Goal: Find contact information: Find contact information

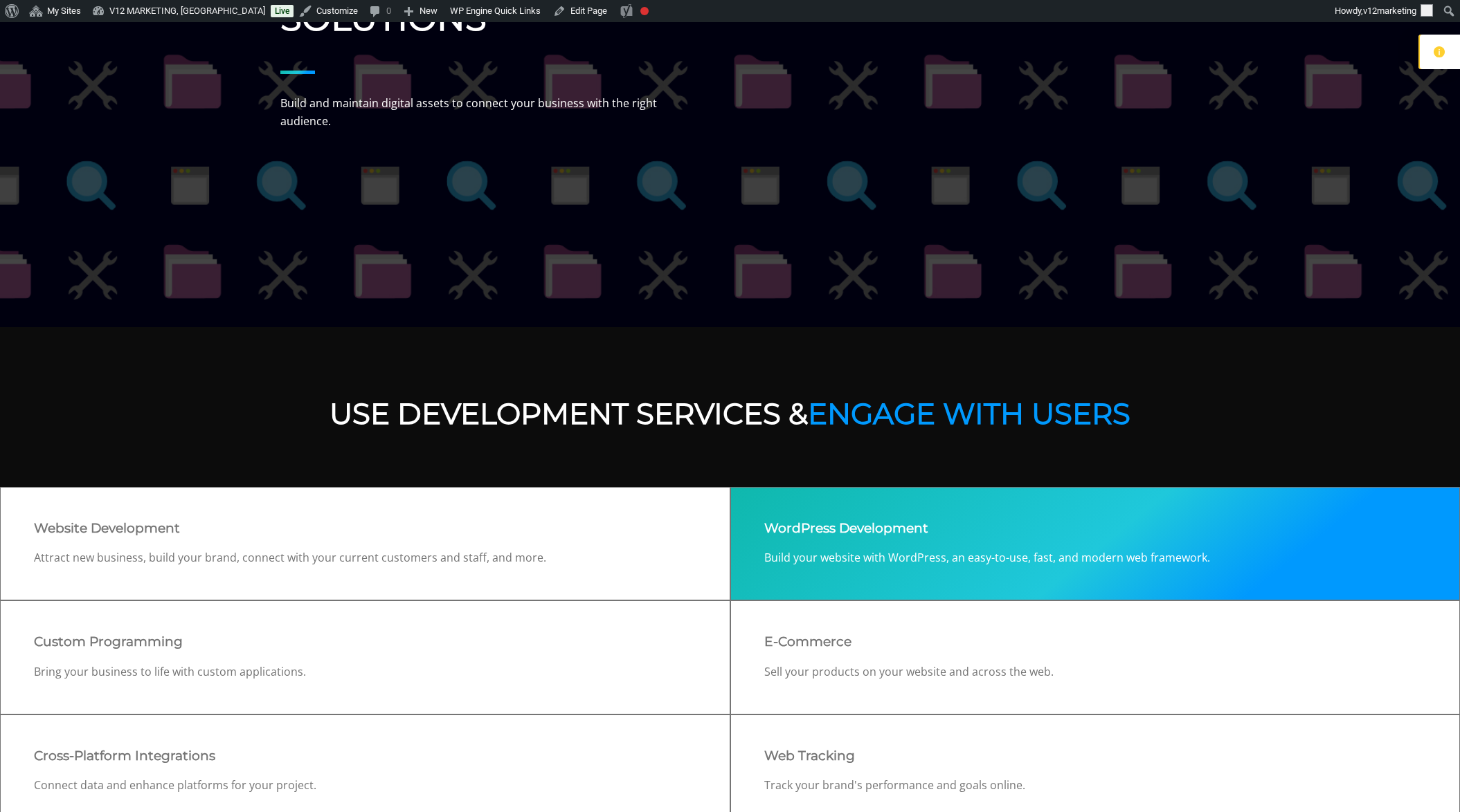
click at [1041, 545] on div "WordPress Development Build your website with WordPress, an easy-to-use, fast, …" at bounding box center [1095, 544] width 730 height 115
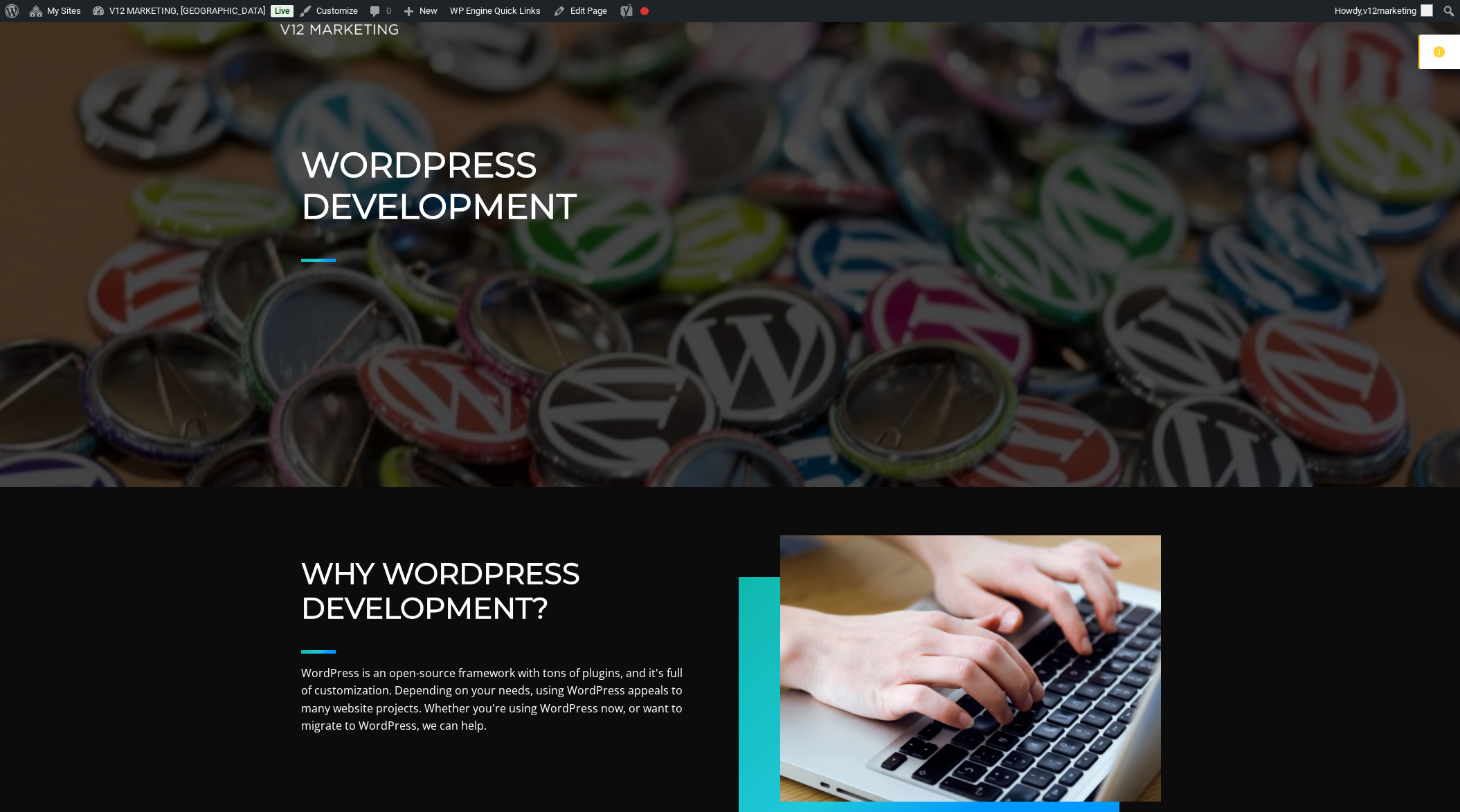
scroll to position [223, 0]
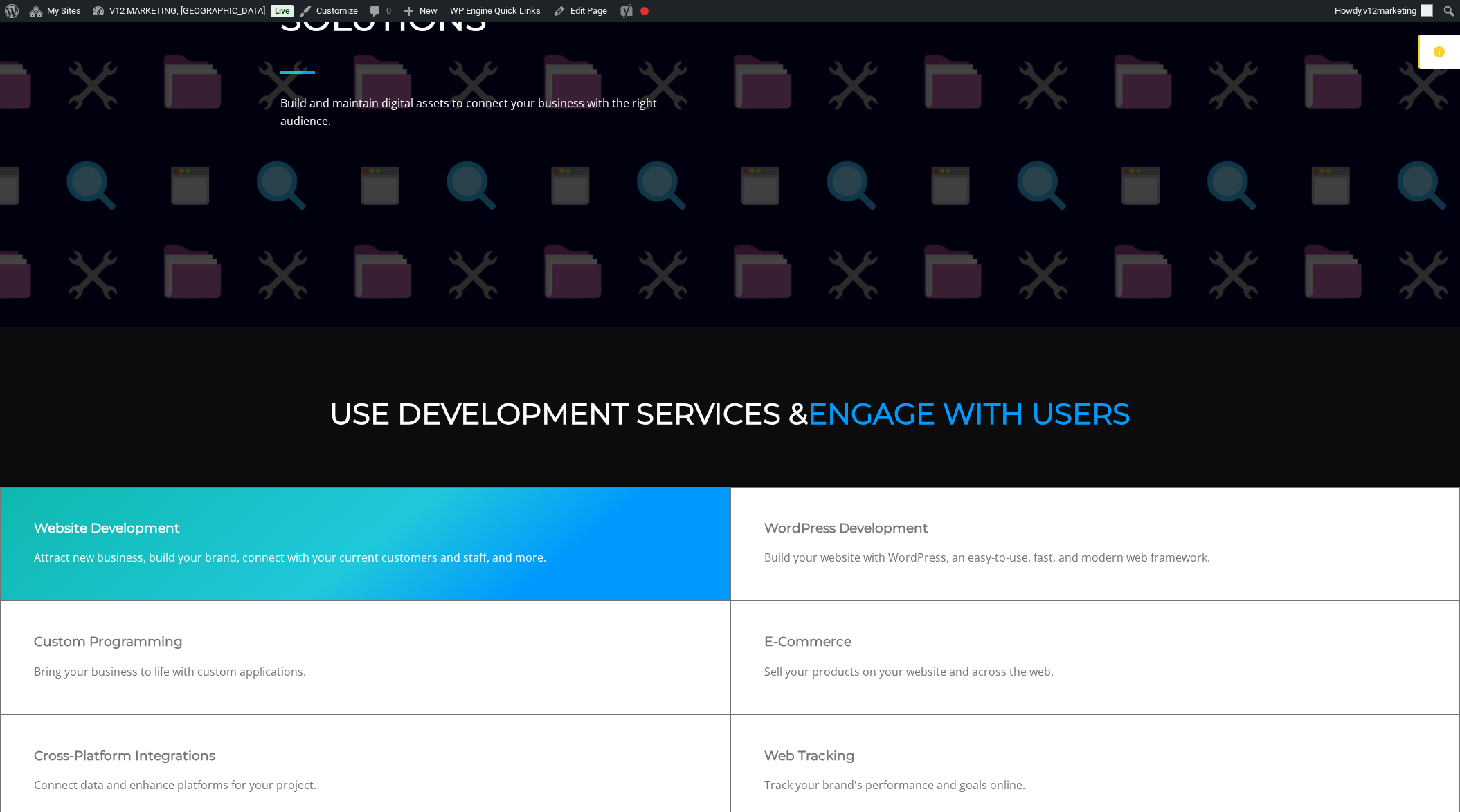
click at [437, 549] on p "Attract new business, build your brand, connect with your current customers and…" at bounding box center [365, 558] width 662 height 18
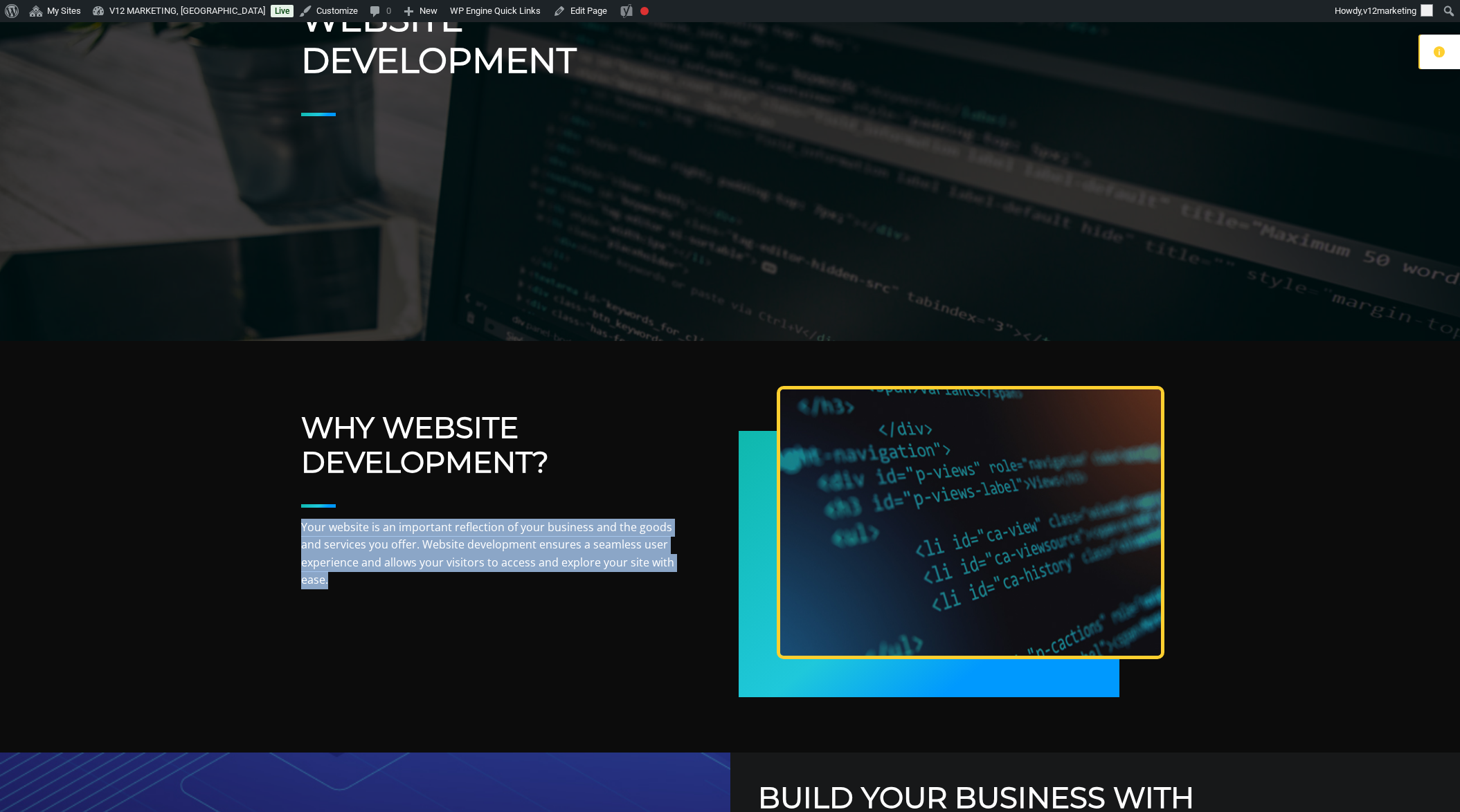
drag, startPoint x: 362, startPoint y: 582, endPoint x: 296, endPoint y: 530, distance: 84.0
click at [296, 530] on div "Why Website Development? Your website is an important reflection of your busine…" at bounding box center [730, 553] width 900 height 287
copy p "Your website is an important reflection of your business and the goods and serv…"
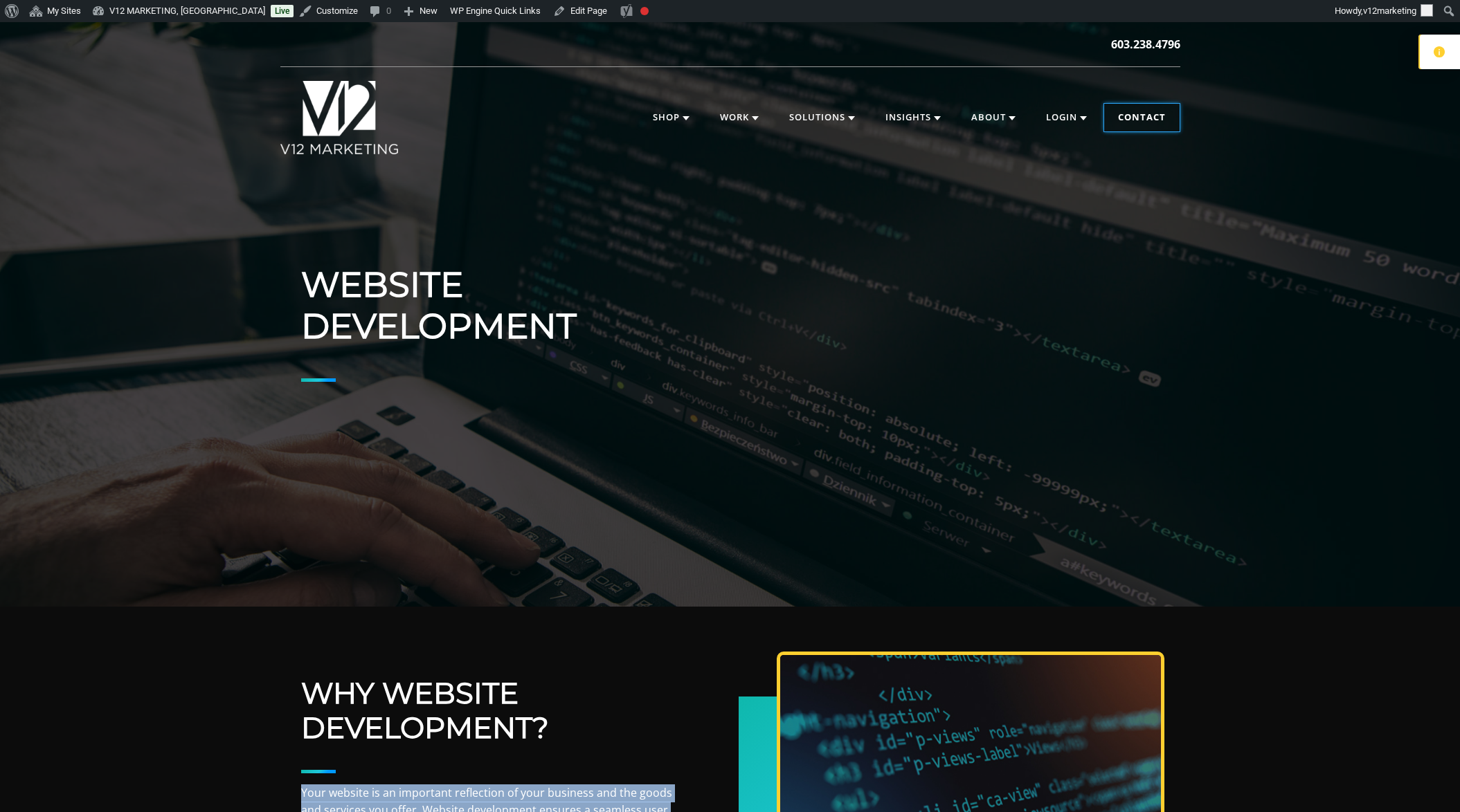
click at [1137, 119] on link "Contact" at bounding box center [1141, 118] width 76 height 28
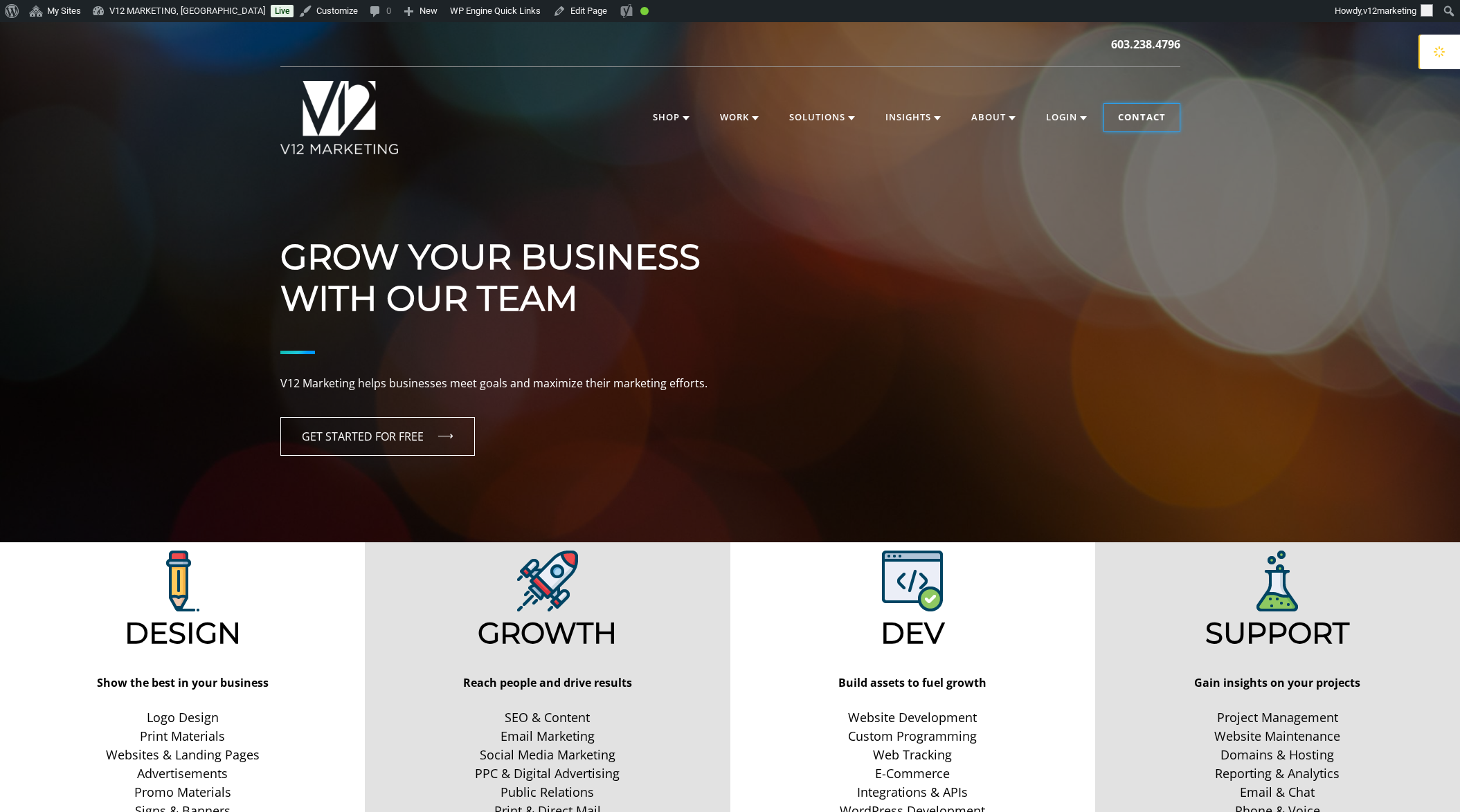
click at [1116, 121] on link "Contact" at bounding box center [1141, 118] width 76 height 28
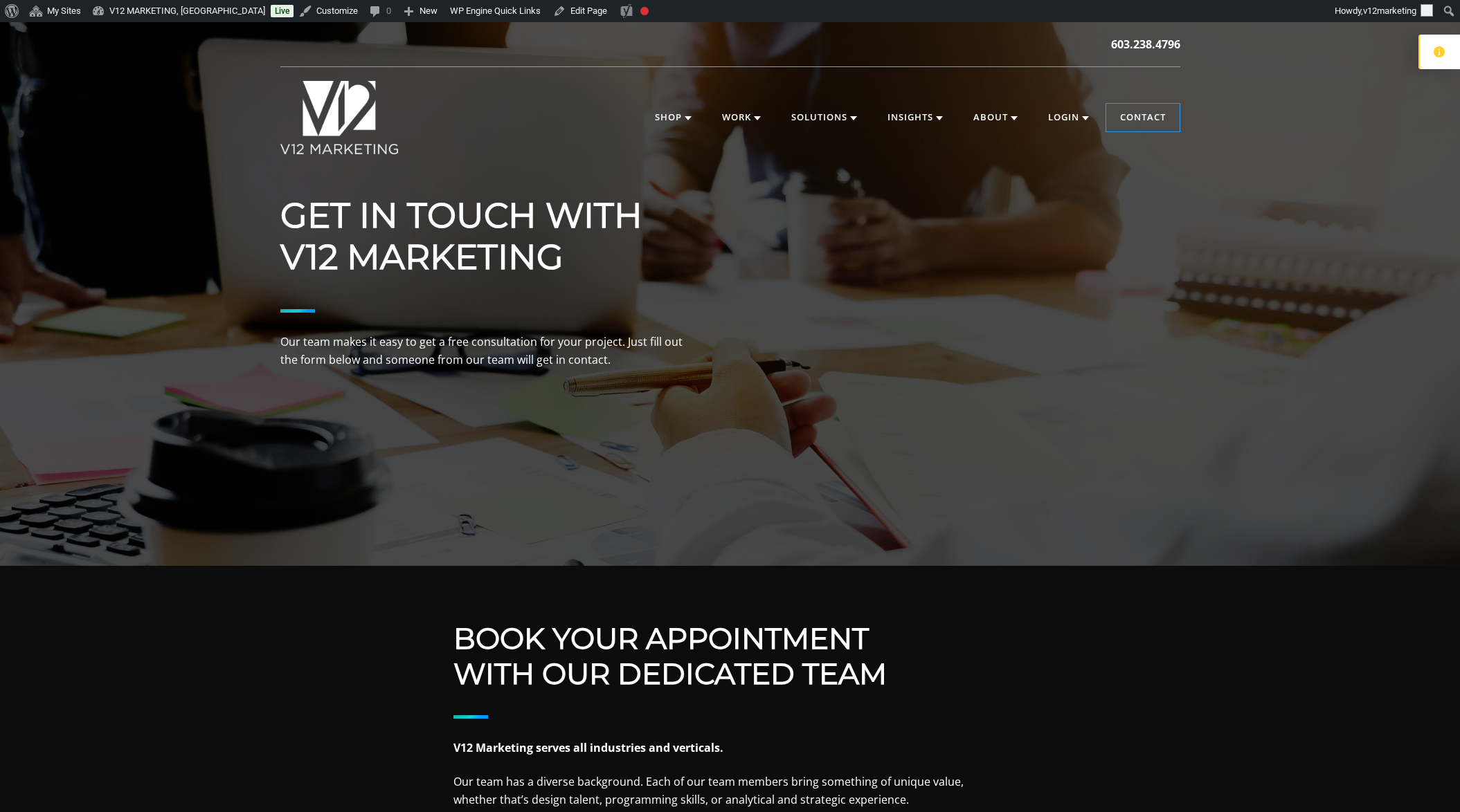
scroll to position [237, 0]
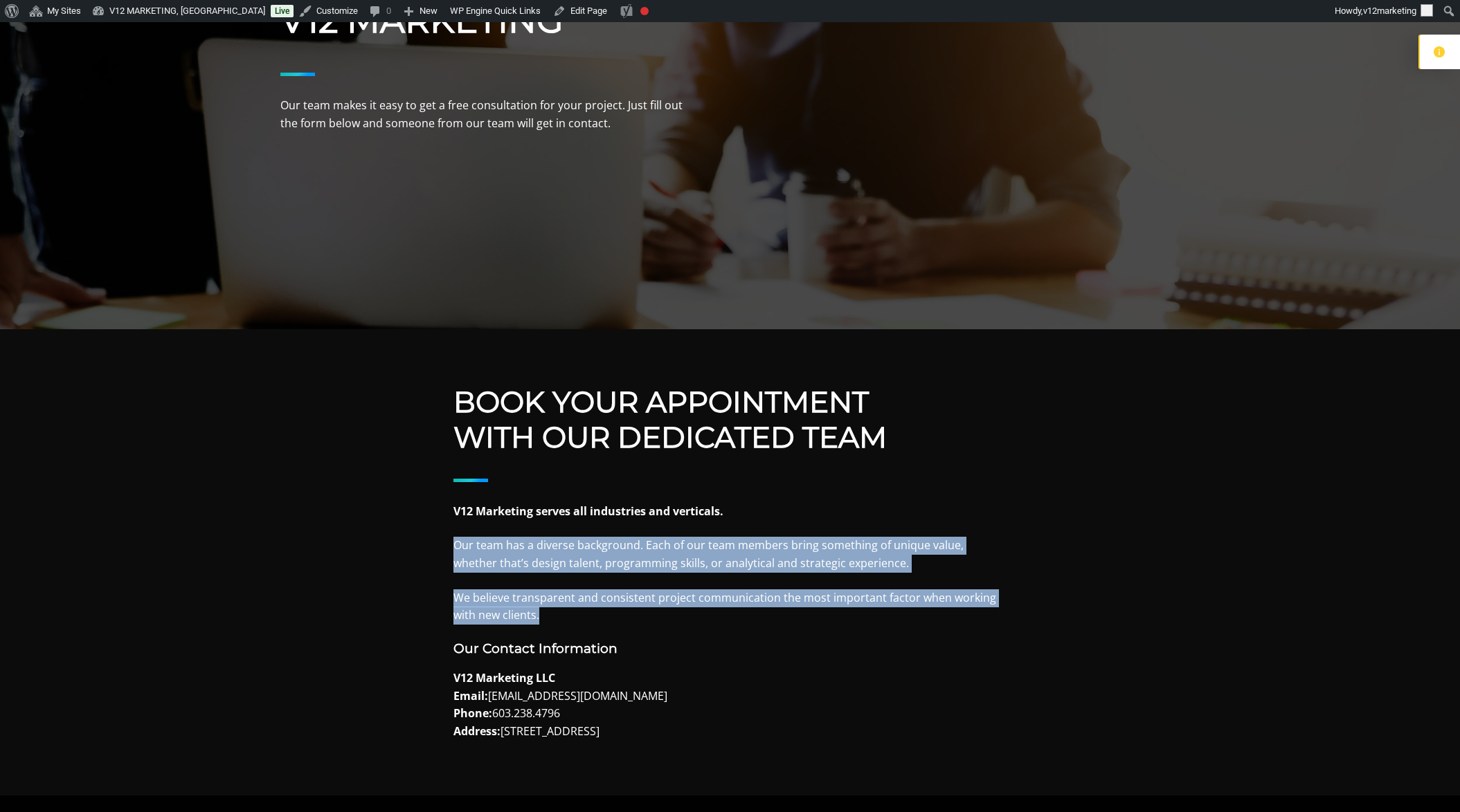
drag, startPoint x: 454, startPoint y: 549, endPoint x: 747, endPoint y: 610, distance: 299.3
click at [747, 610] on div "Book Your Appointment With Our Dedicated Team V12 Marketing serves all industri…" at bounding box center [730, 562] width 554 height 356
copy div "Our team has a diverse background. Each of our team members bring something of …"
